Goal: Check status: Check status

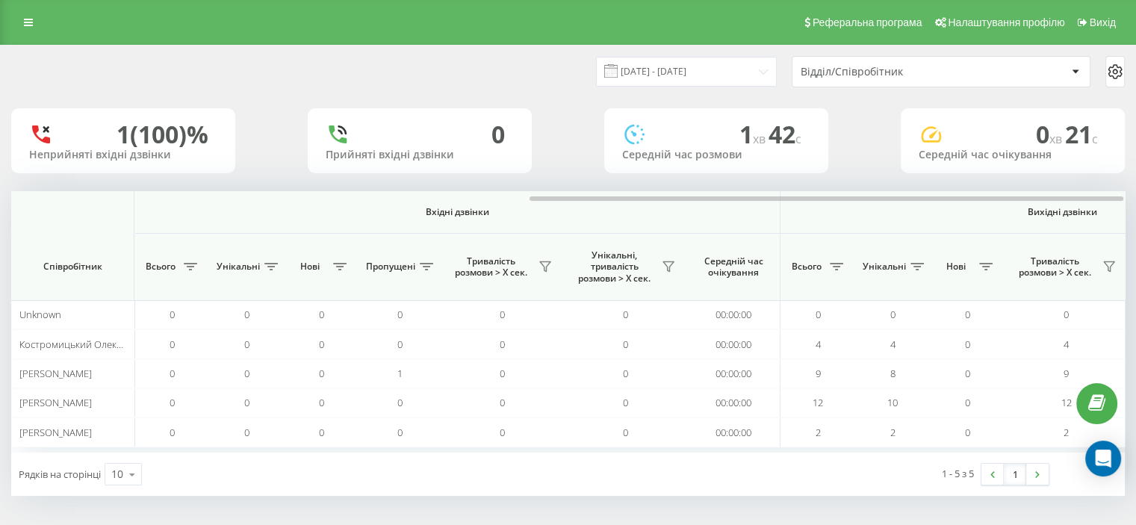
scroll to position [0, 970]
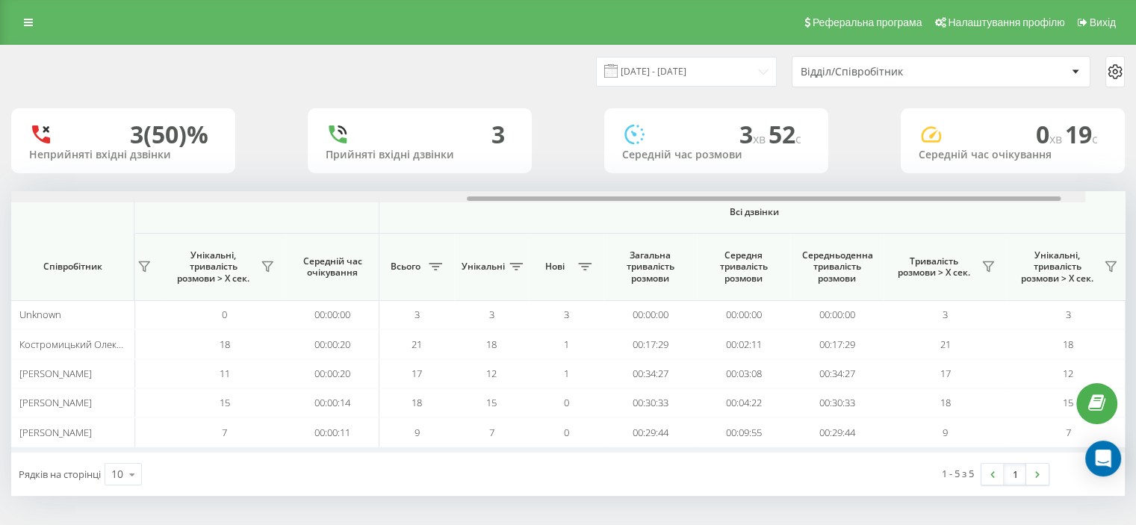
scroll to position [0, 970]
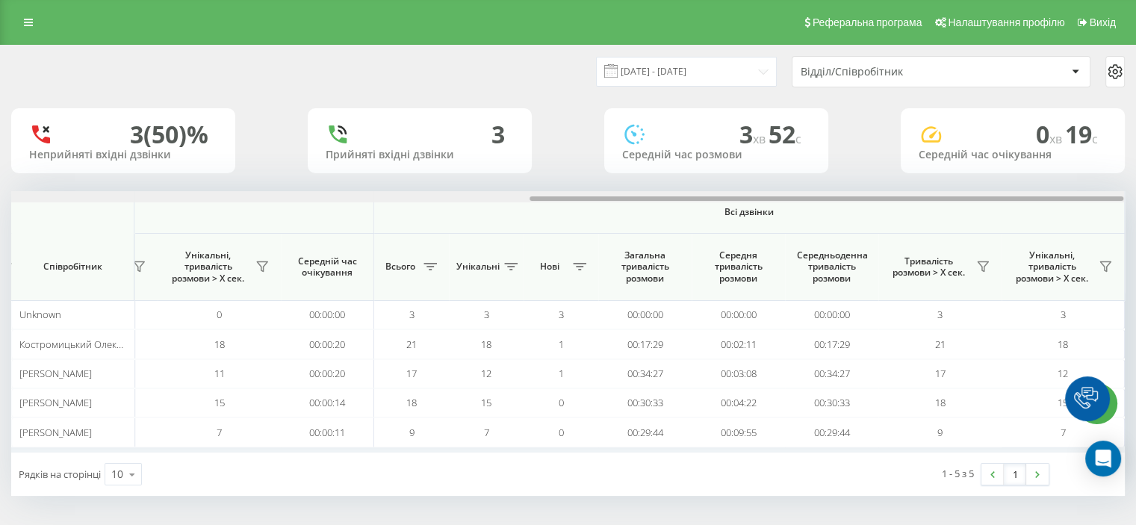
drag, startPoint x: 314, startPoint y: 199, endPoint x: 923, endPoint y: 231, distance: 609.6
click at [923, 231] on div "Вхідні дзвінки Вихідні дзвінки Всі дзвінки Співробітник Всього Унікальні Нові П…" at bounding box center [568, 321] width 1114 height 261
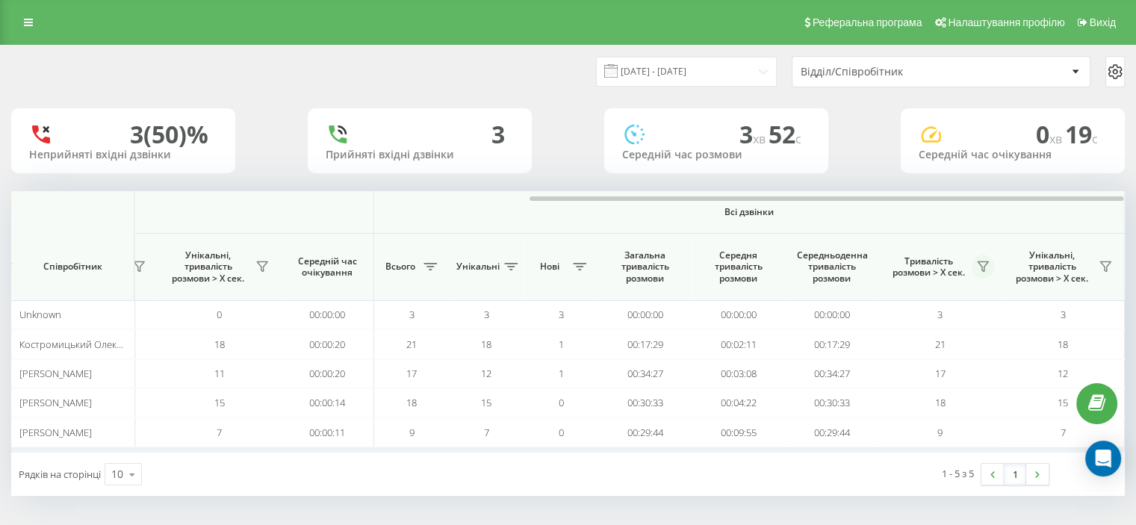
click at [985, 264] on icon at bounding box center [983, 267] width 10 height 10
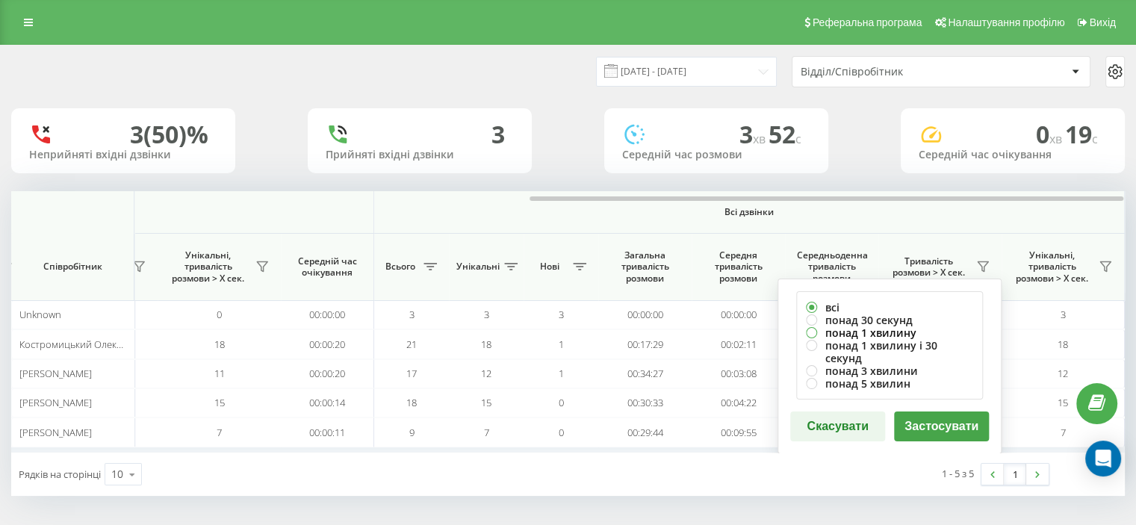
click at [840, 331] on label "понад 1 хвилину" at bounding box center [889, 332] width 167 height 13
radio input "true"
drag, startPoint x: 903, startPoint y: 405, endPoint x: 905, endPoint y: 379, distance: 25.4
click at [903, 412] on button "Застосувати" at bounding box center [941, 427] width 95 height 30
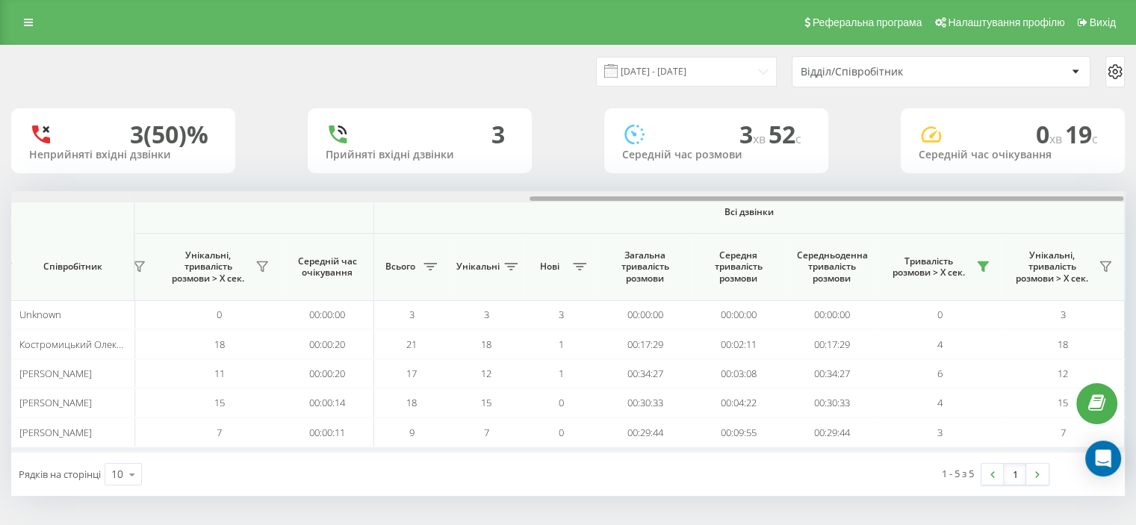
drag, startPoint x: 341, startPoint y: 199, endPoint x: 976, endPoint y: 163, distance: 635.9
click at [976, 163] on div "23.09.2025 - 23.09.2025 Відділ/Співробітник 3 (50)% Неприйняті вхідні дзвінки 3…" at bounding box center [568, 271] width 1114 height 450
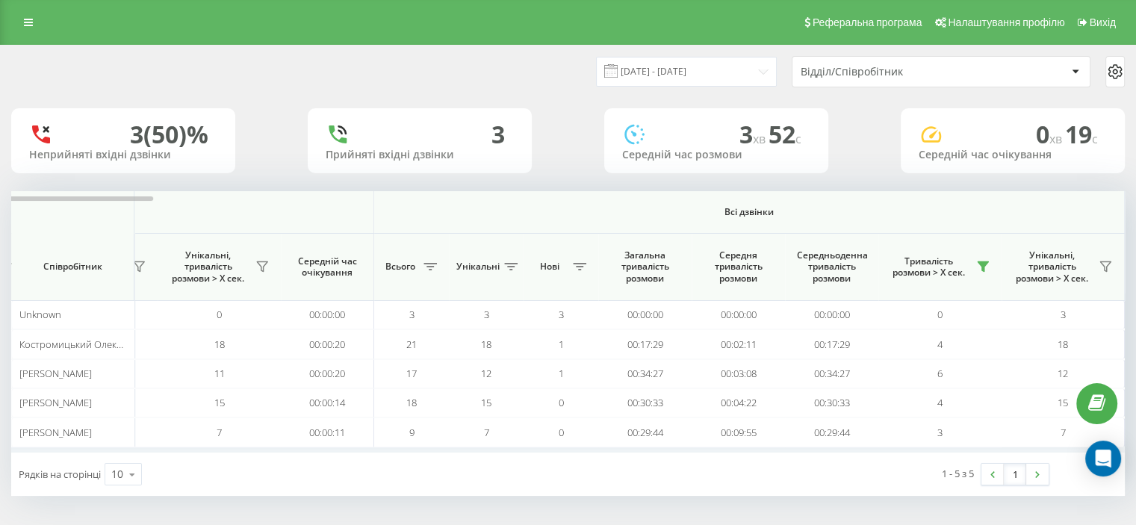
scroll to position [0, 0]
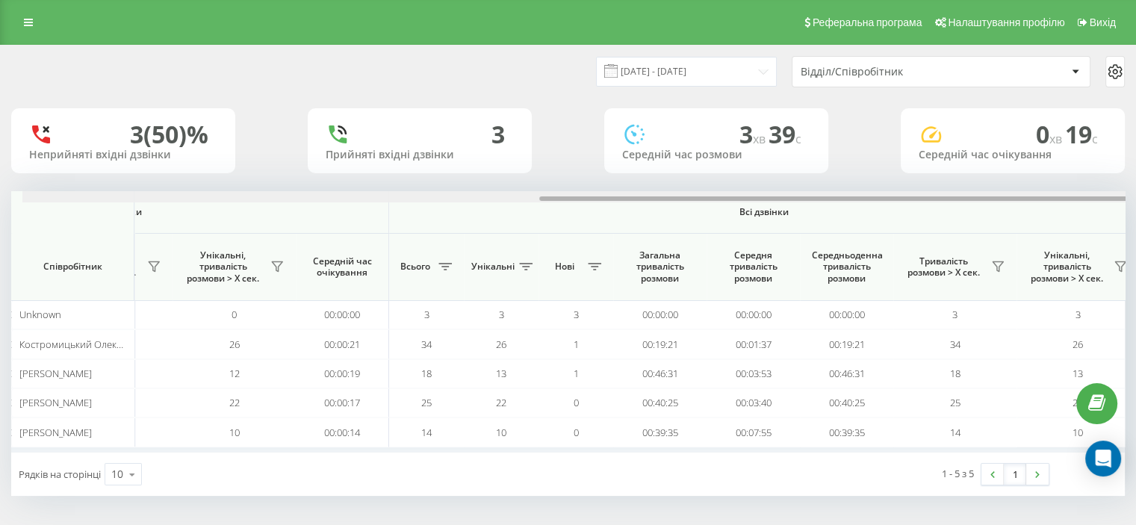
scroll to position [0, 970]
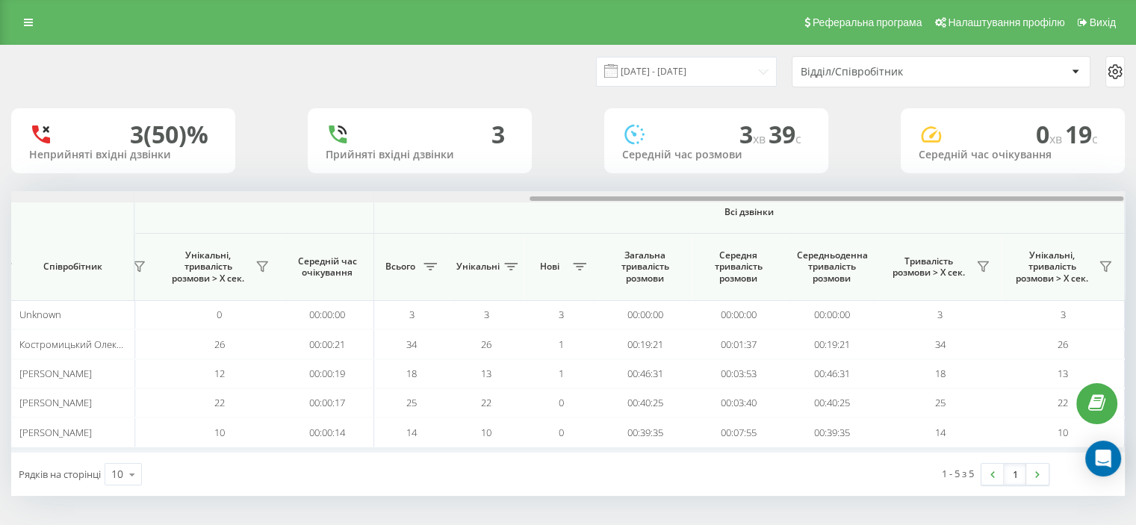
drag, startPoint x: 263, startPoint y: 196, endPoint x: 792, endPoint y: 213, distance: 529.1
click at [792, 213] on div "Вхідні дзвінки Вихідні дзвінки Всі дзвінки Співробітник Всього Унікальні Нові П…" at bounding box center [568, 321] width 1114 height 261
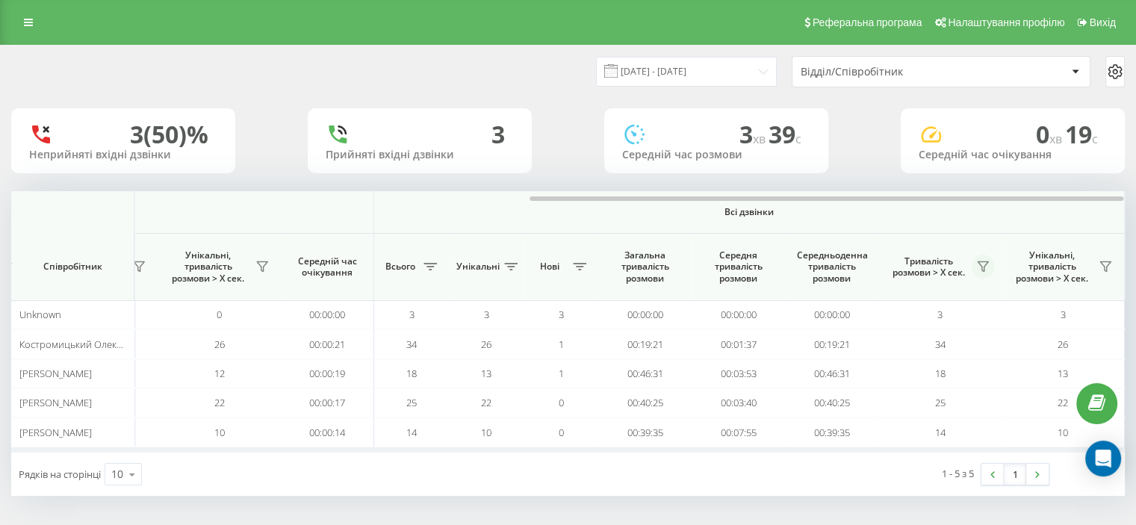
click at [981, 267] on icon at bounding box center [983, 267] width 12 height 12
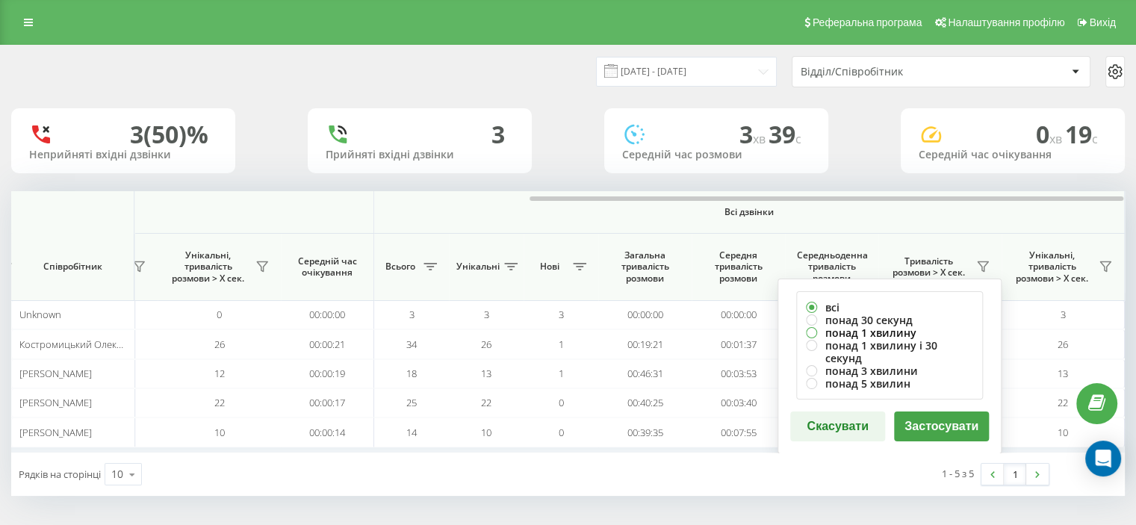
click at [843, 327] on label "понад 1 хвилину" at bounding box center [889, 332] width 167 height 13
radio input "true"
click at [904, 415] on button "Застосувати" at bounding box center [941, 427] width 95 height 30
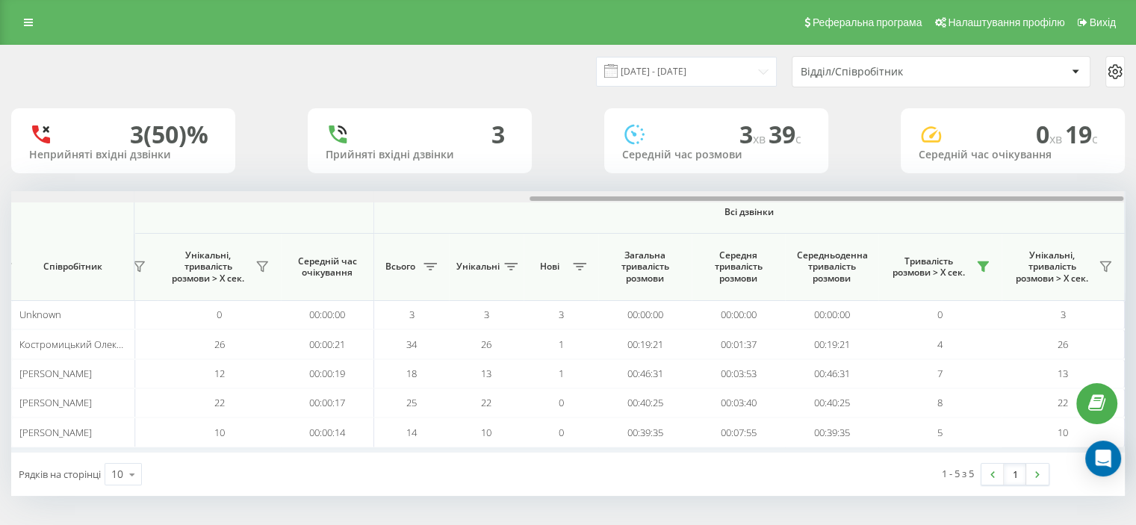
drag, startPoint x: 258, startPoint y: 196, endPoint x: 894, endPoint y: 185, distance: 636.5
click at [894, 187] on div "23.09.2025 - 23.09.2025 Відділ/Співробітник 3 (50)% Неприйняті вхідні дзвінки 3…" at bounding box center [568, 271] width 1114 height 450
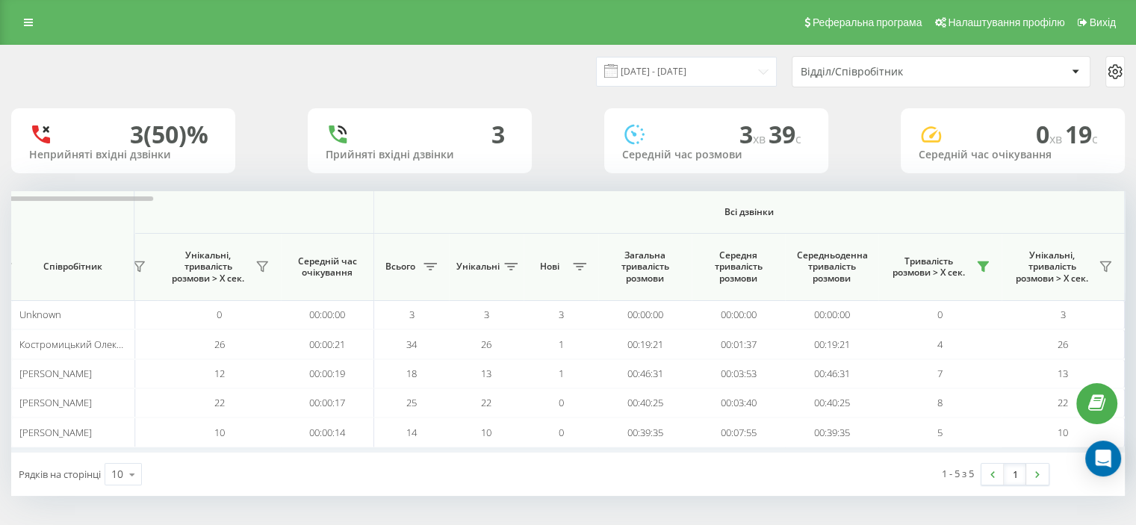
scroll to position [0, 0]
